Goal: Task Accomplishment & Management: Understand process/instructions

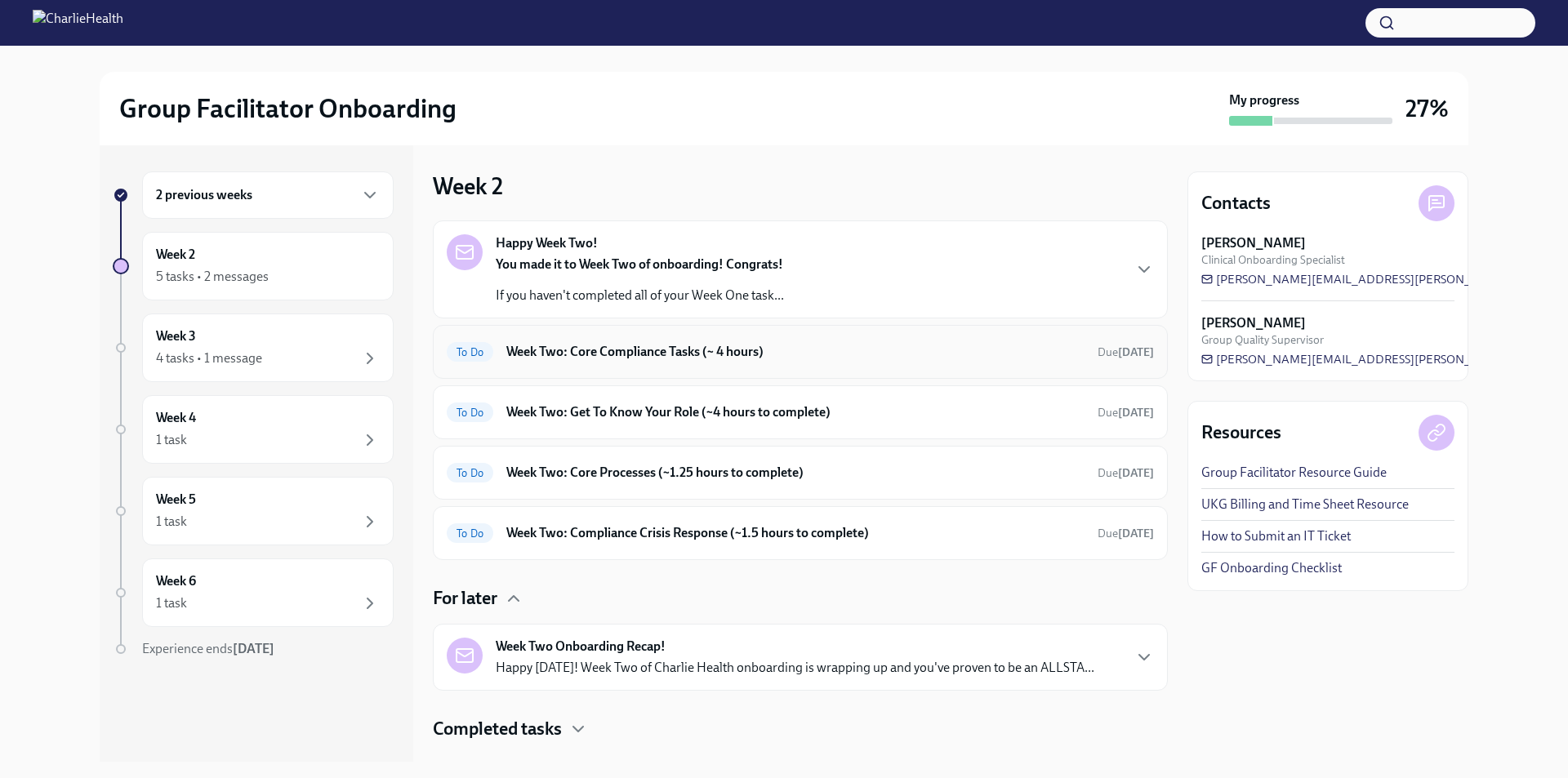
click at [595, 331] on div "To Do Week Two: Core Compliance Tasks (~ 4 hours) Due [DATE]" at bounding box center [800, 352] width 735 height 54
click at [597, 345] on h6 "Week Two: Core Compliance Tasks (~ 4 hours)" at bounding box center [794, 352] width 578 height 18
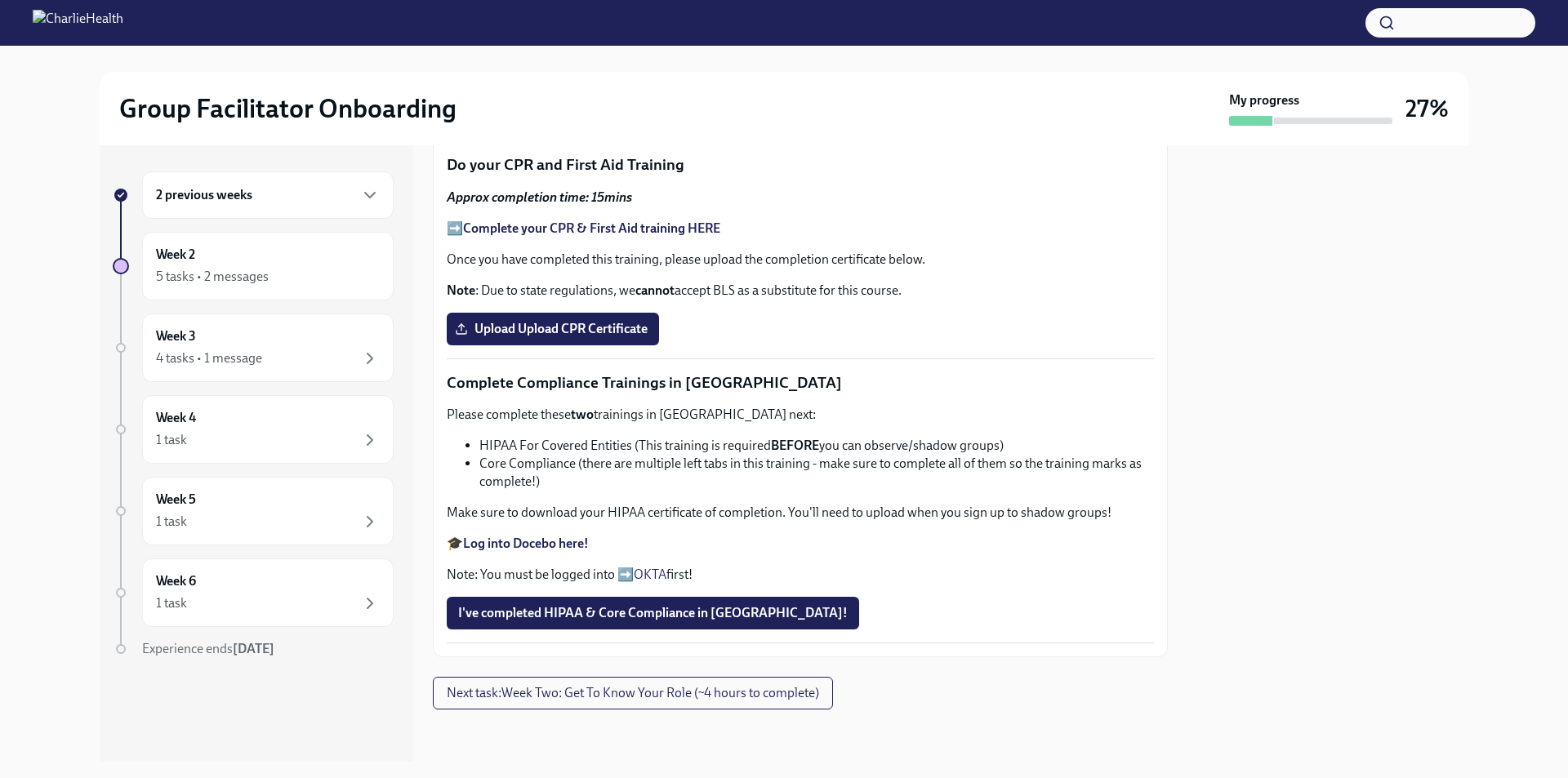
scroll to position [965, 0]
click at [218, 346] on div "Week 3 4 tasks • 1 message" at bounding box center [268, 347] width 224 height 41
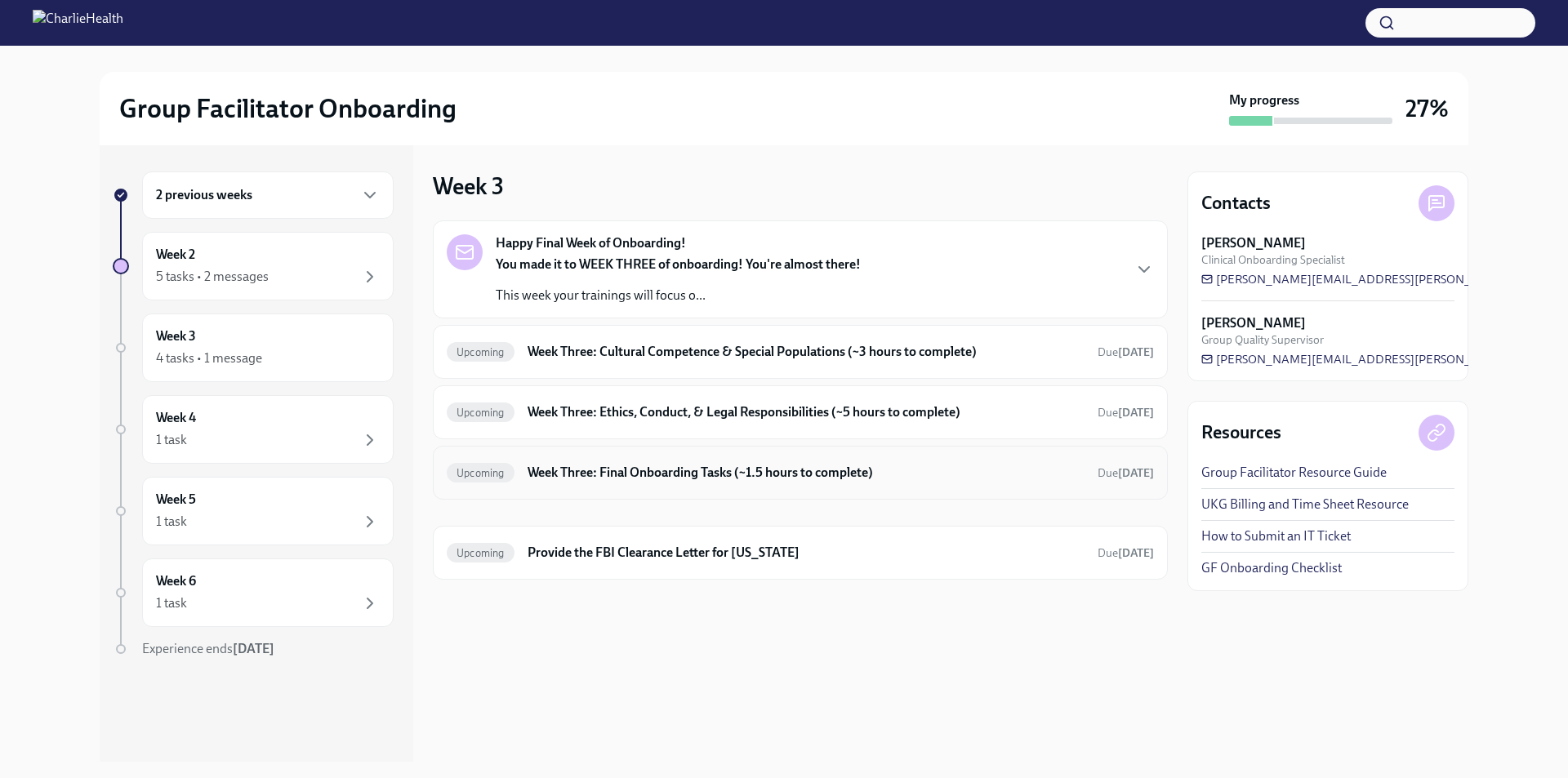
click at [678, 473] on h6 "Week Three: Final Onboarding Tasks (~1.5 hours to complete)" at bounding box center [806, 472] width 557 height 18
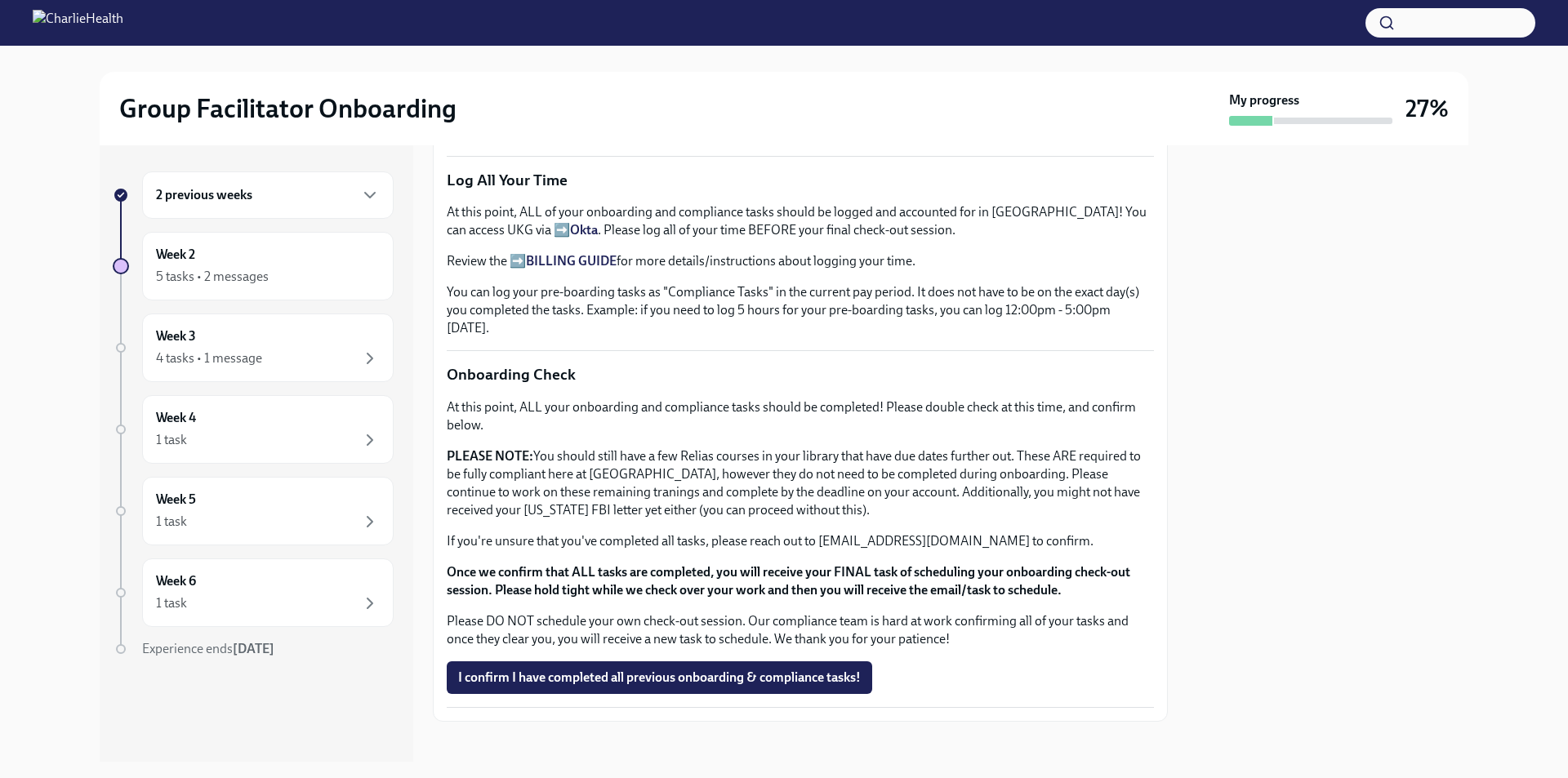
scroll to position [1159, 0]
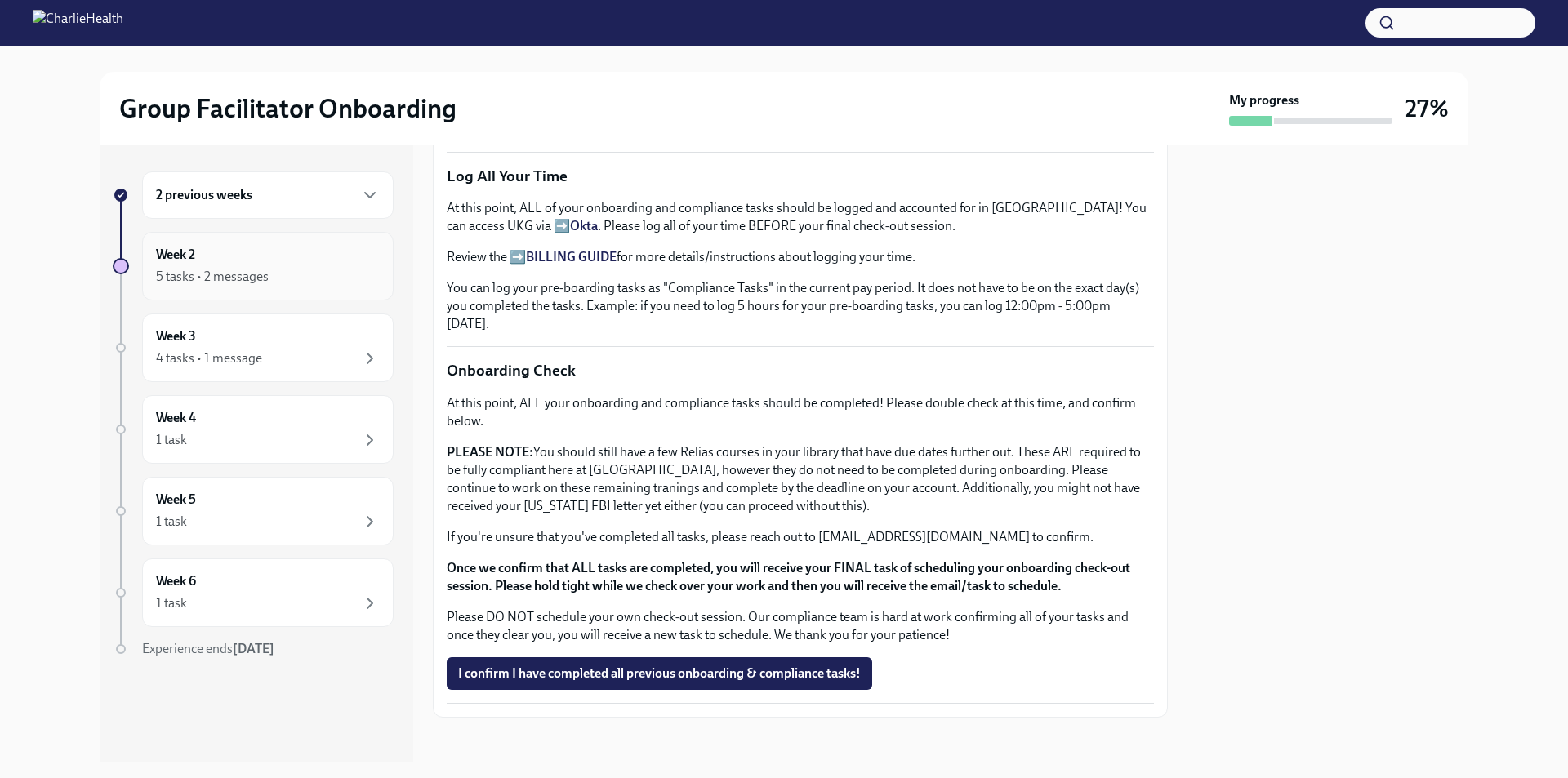
click at [183, 263] on h6 "Week 2" at bounding box center [175, 254] width 39 height 18
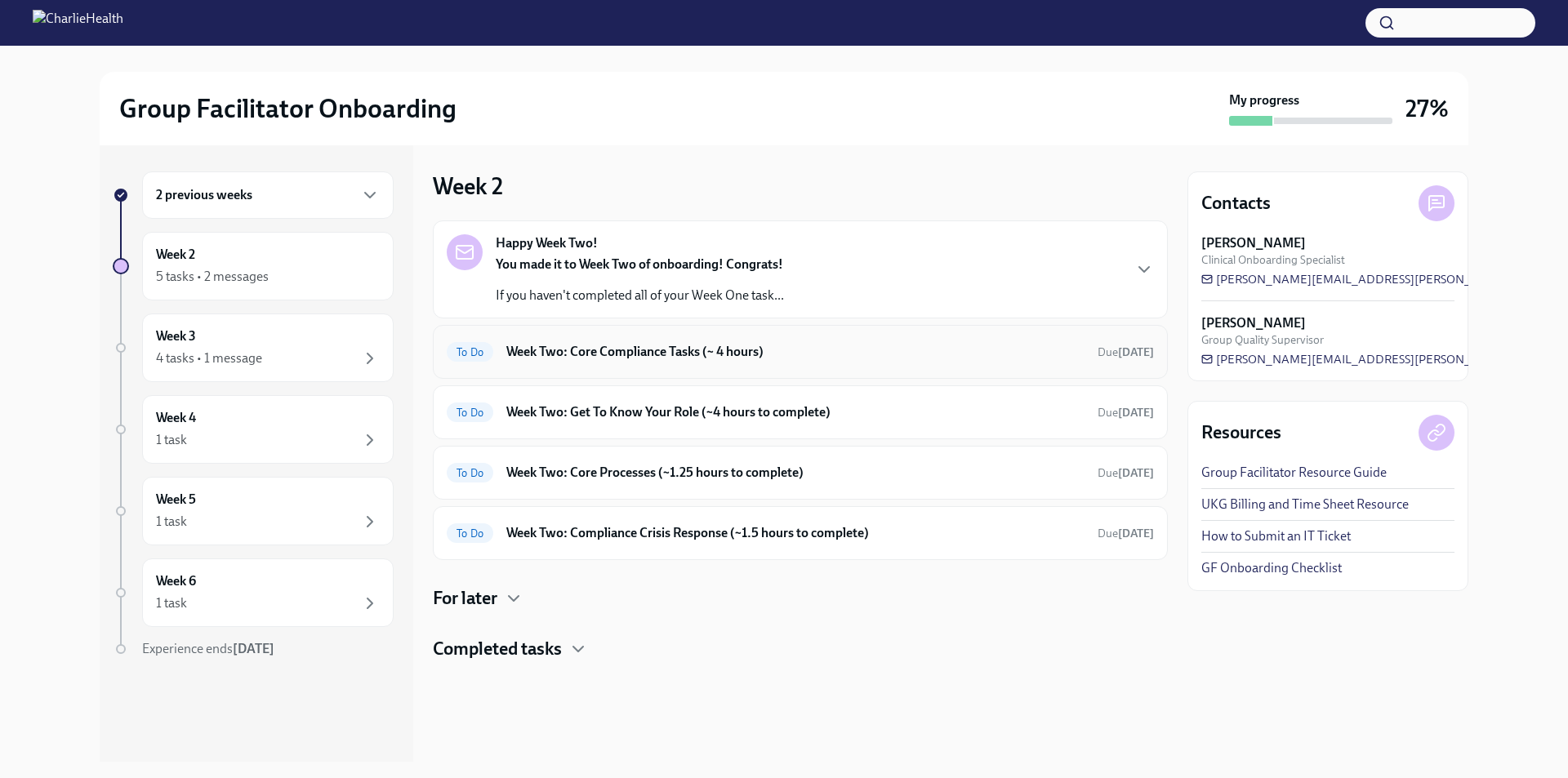
click at [571, 353] on h6 "Week Two: Core Compliance Tasks (~ 4 hours)" at bounding box center [794, 352] width 578 height 18
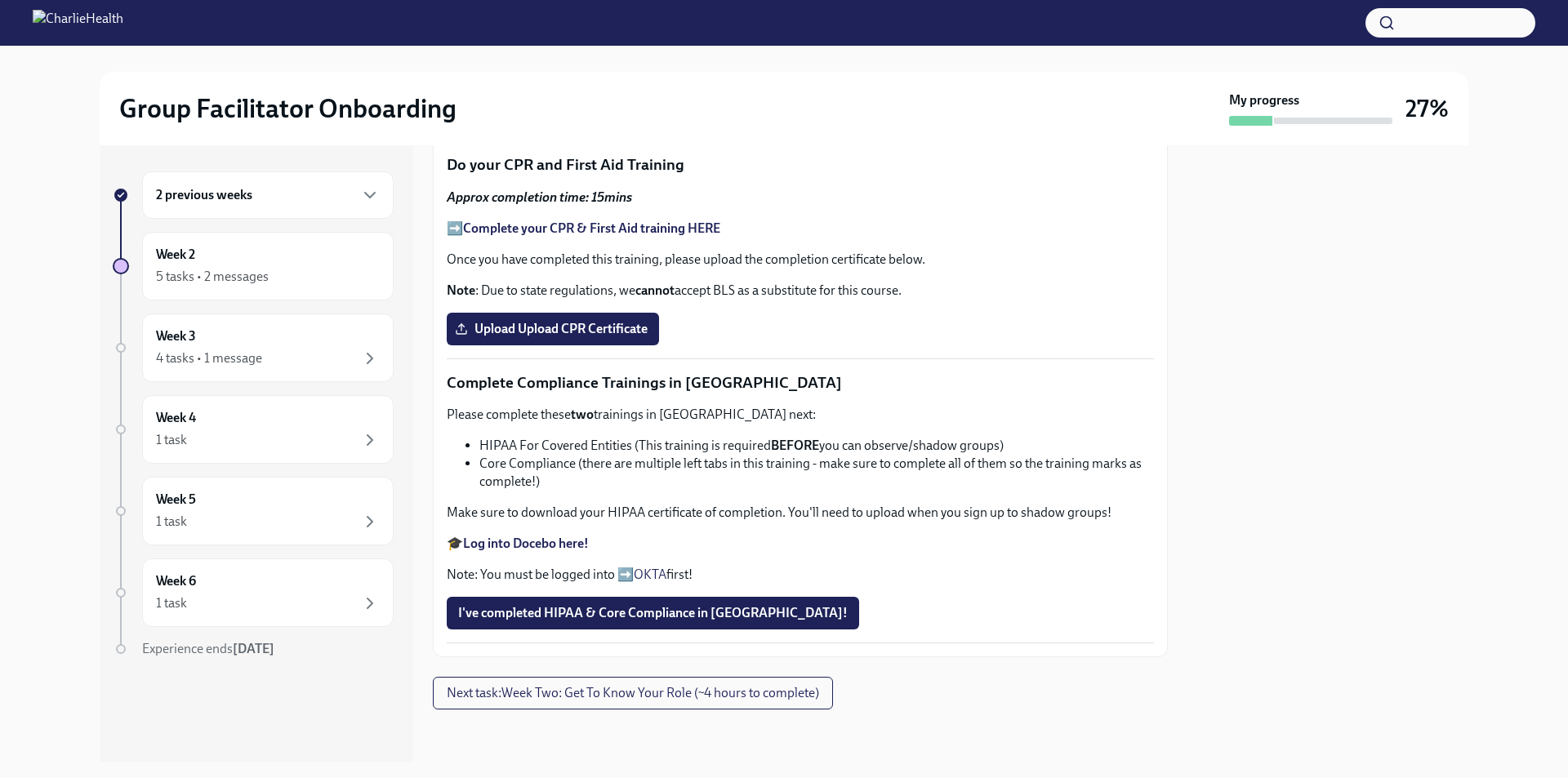
scroll to position [965, 0]
